Goal: Find contact information: Find contact information

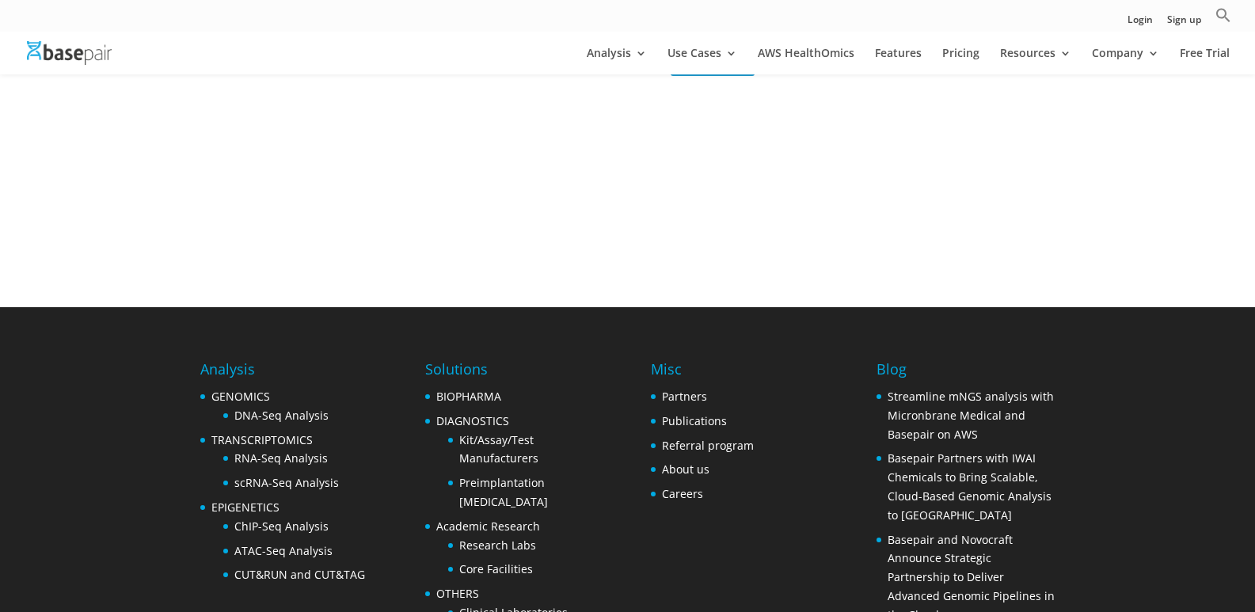
scroll to position [695, 0]
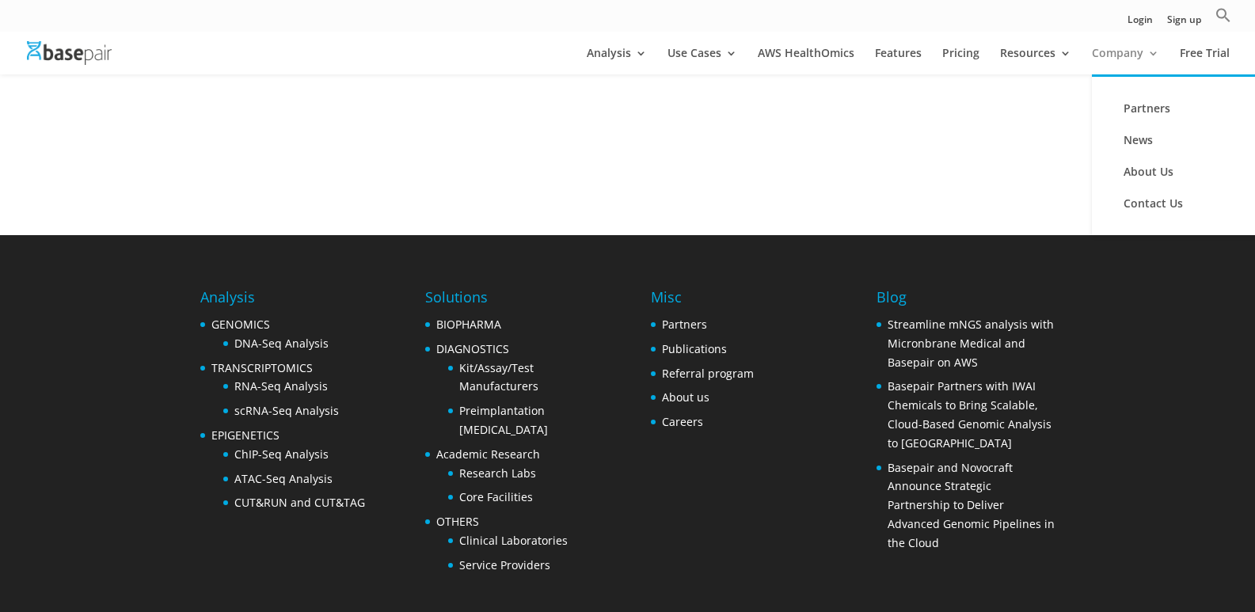
click at [1139, 64] on link "Company" at bounding box center [1125, 61] width 67 height 27
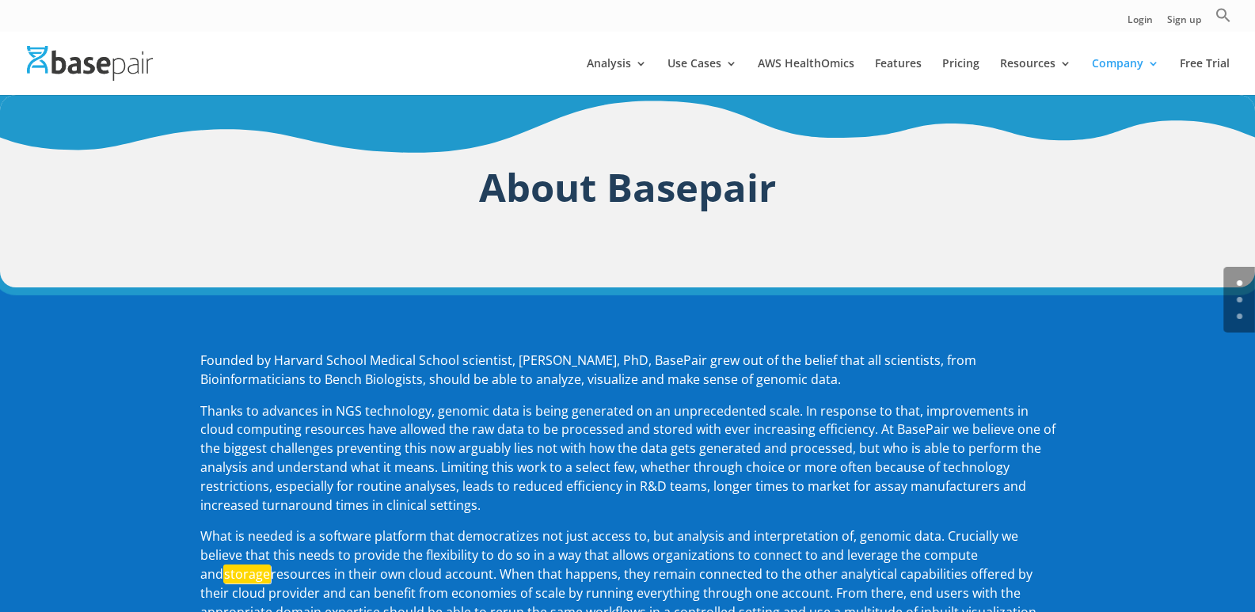
click at [1127, 51] on div at bounding box center [651, 63] width 1255 height 63
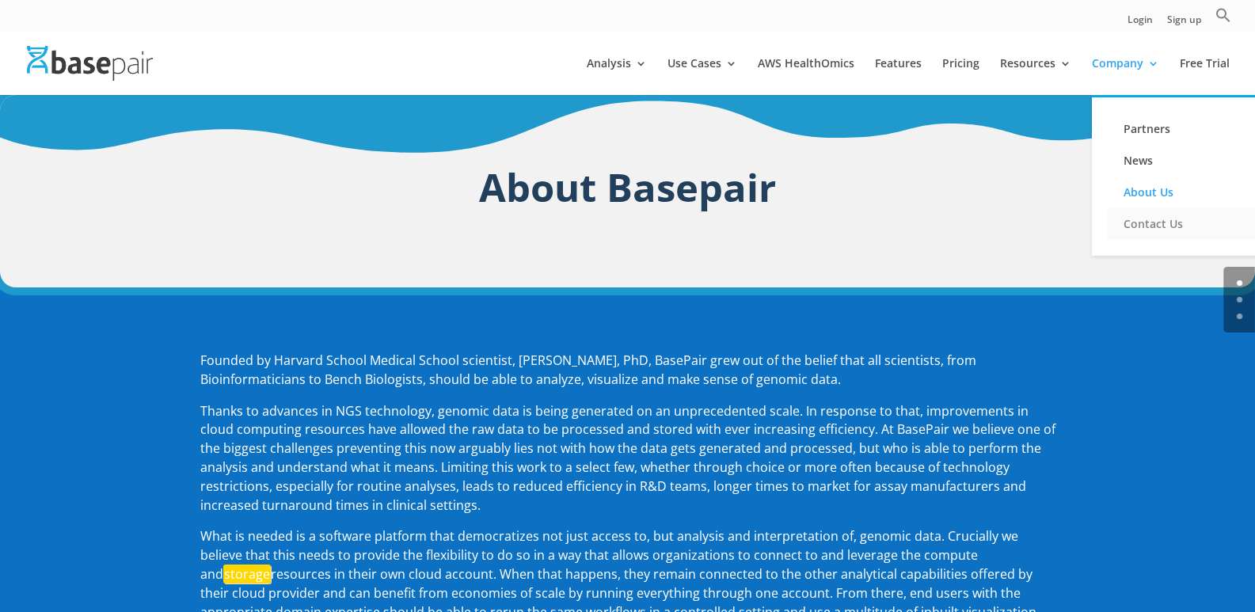
click at [1139, 224] on link "Contact Us" at bounding box center [1187, 224] width 158 height 32
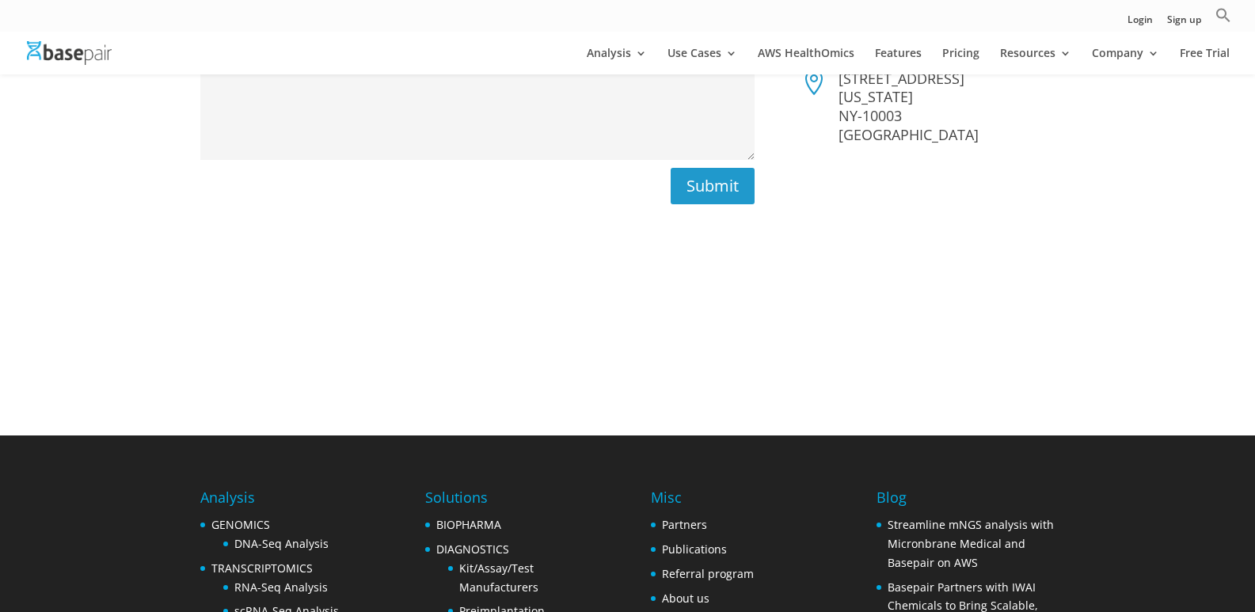
scroll to position [475, 0]
